Goal: Find specific page/section: Find specific page/section

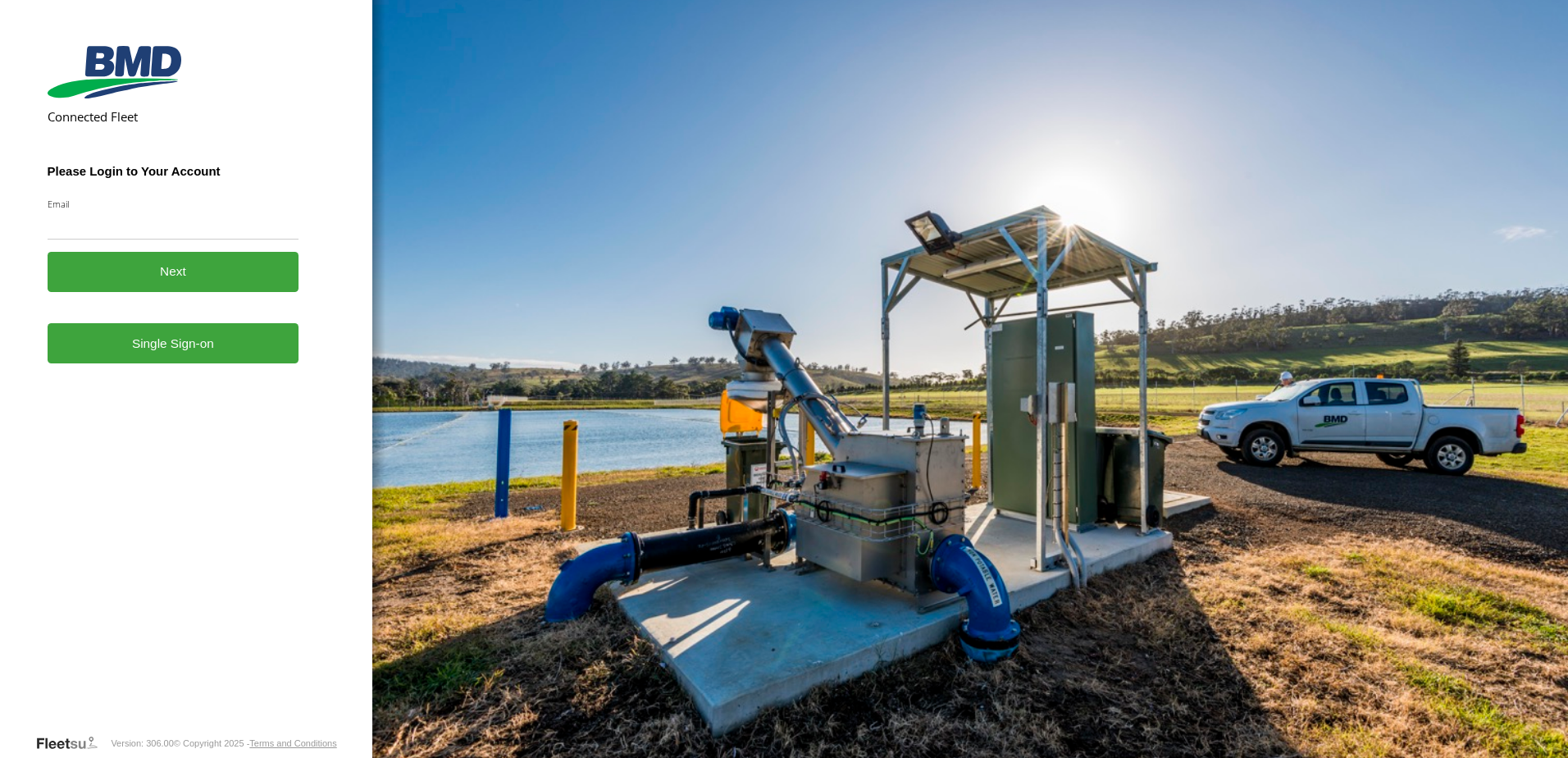
click at [155, 361] on link "Single Sign-on" at bounding box center [173, 343] width 252 height 40
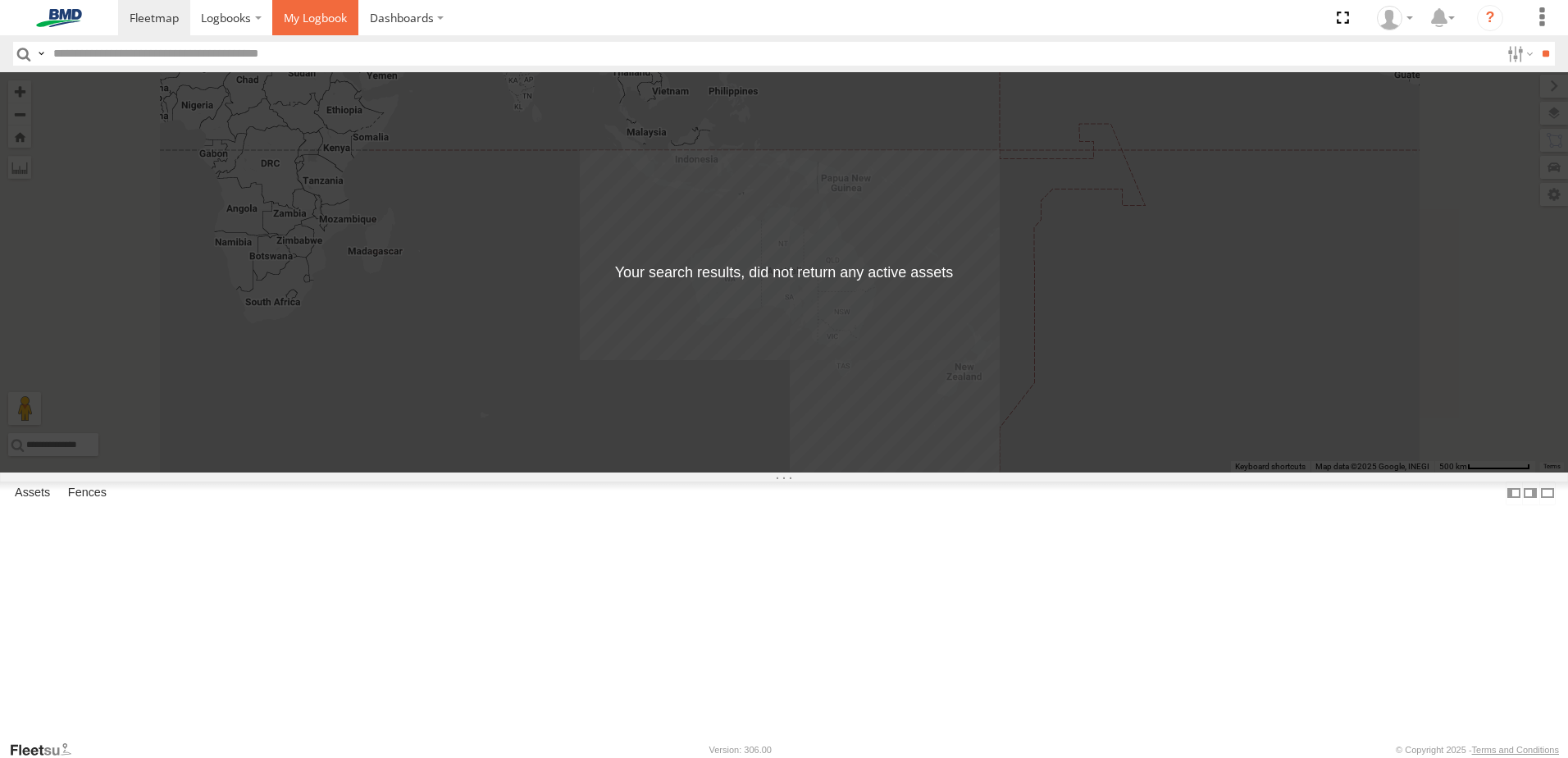
click at [316, 20] on span at bounding box center [315, 17] width 63 height 15
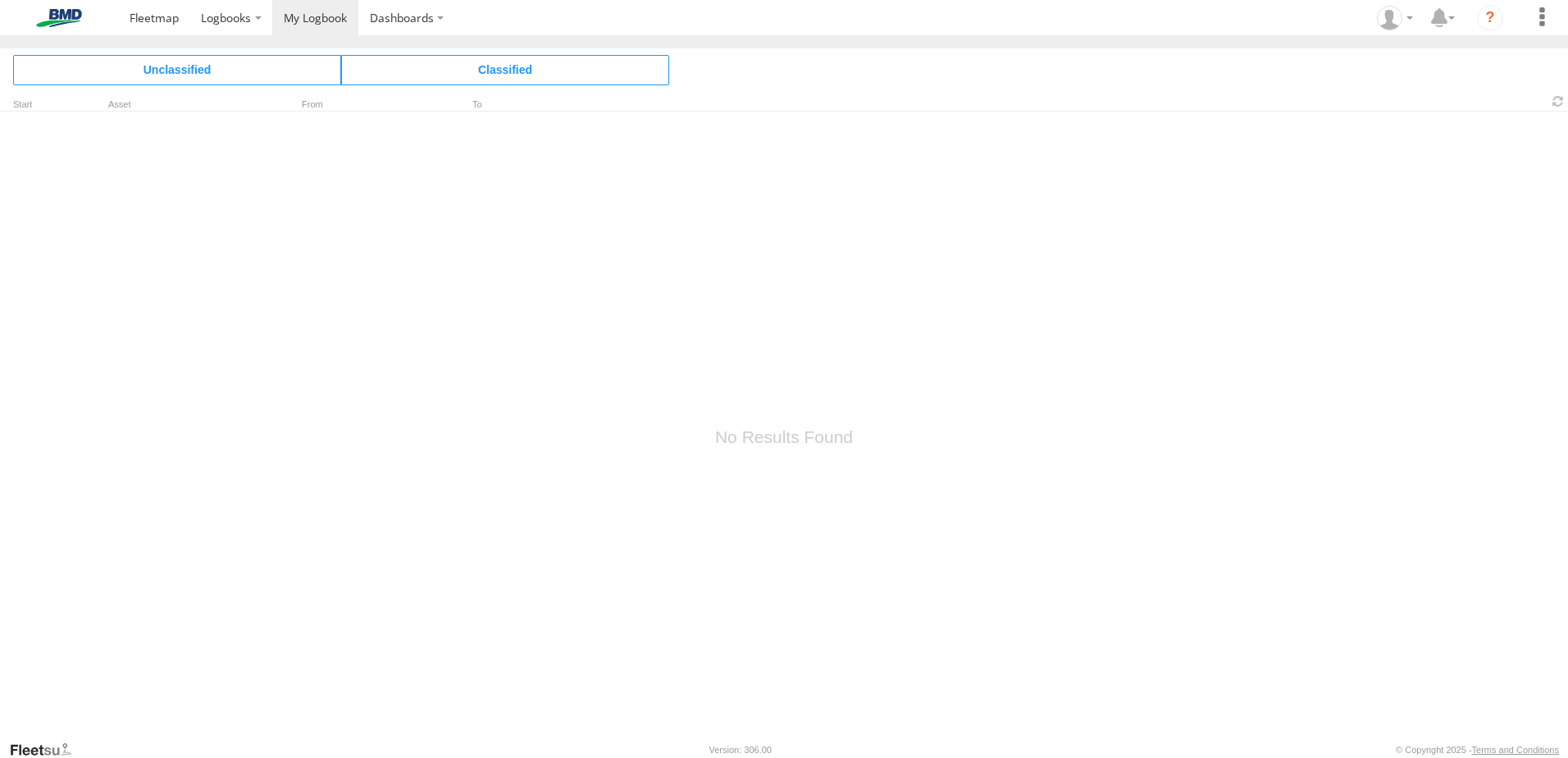
click at [464, 62] on span "Classified" at bounding box center [505, 70] width 328 height 29
click at [266, 69] on span "Unclassified" at bounding box center [177, 70] width 328 height 29
